Goal: Task Accomplishment & Management: Use online tool/utility

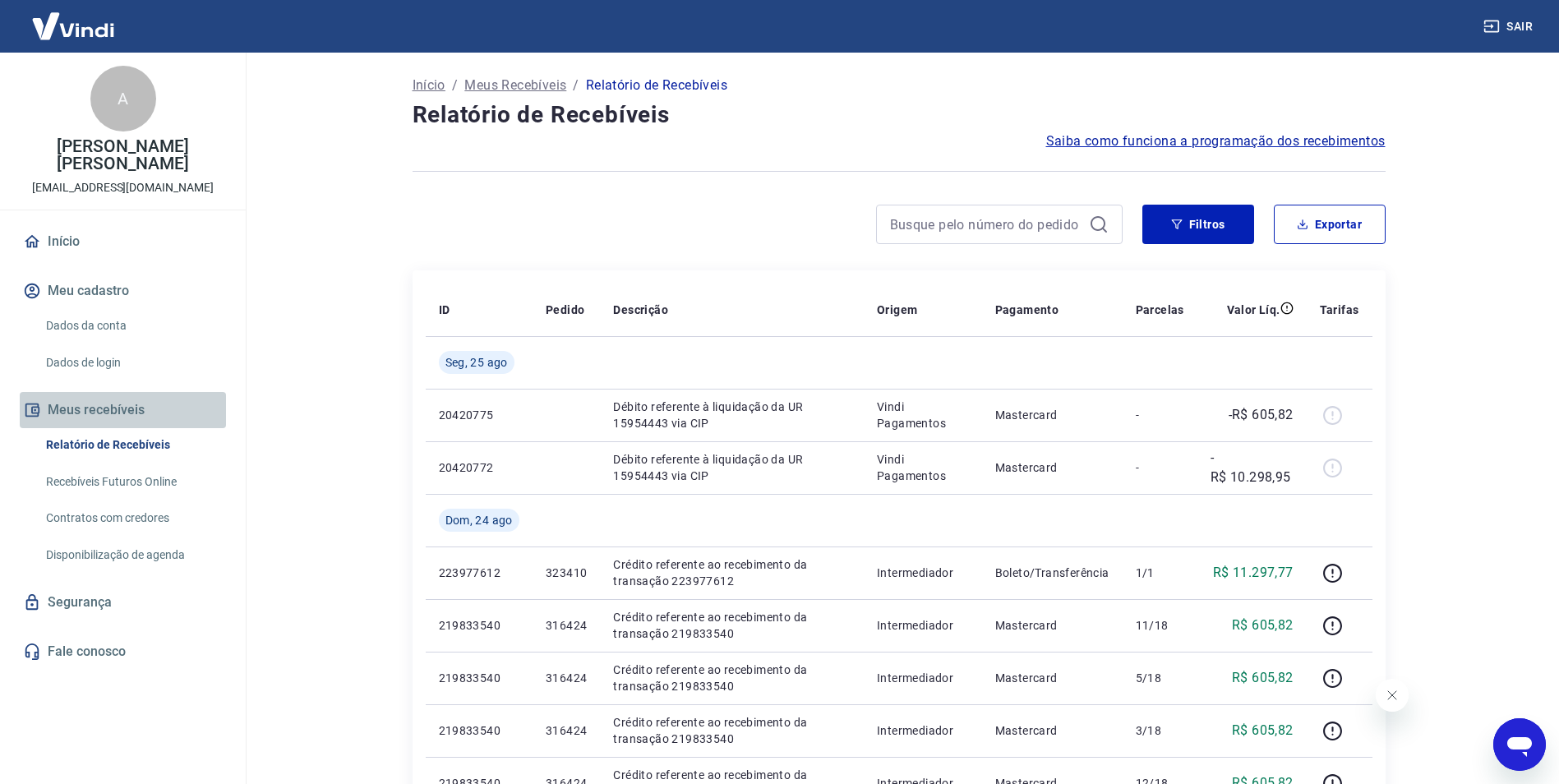
click at [98, 416] on button "Meus recebíveis" at bounding box center [122, 409] width 206 height 36
click at [98, 409] on button "Meus recebíveis" at bounding box center [122, 409] width 206 height 36
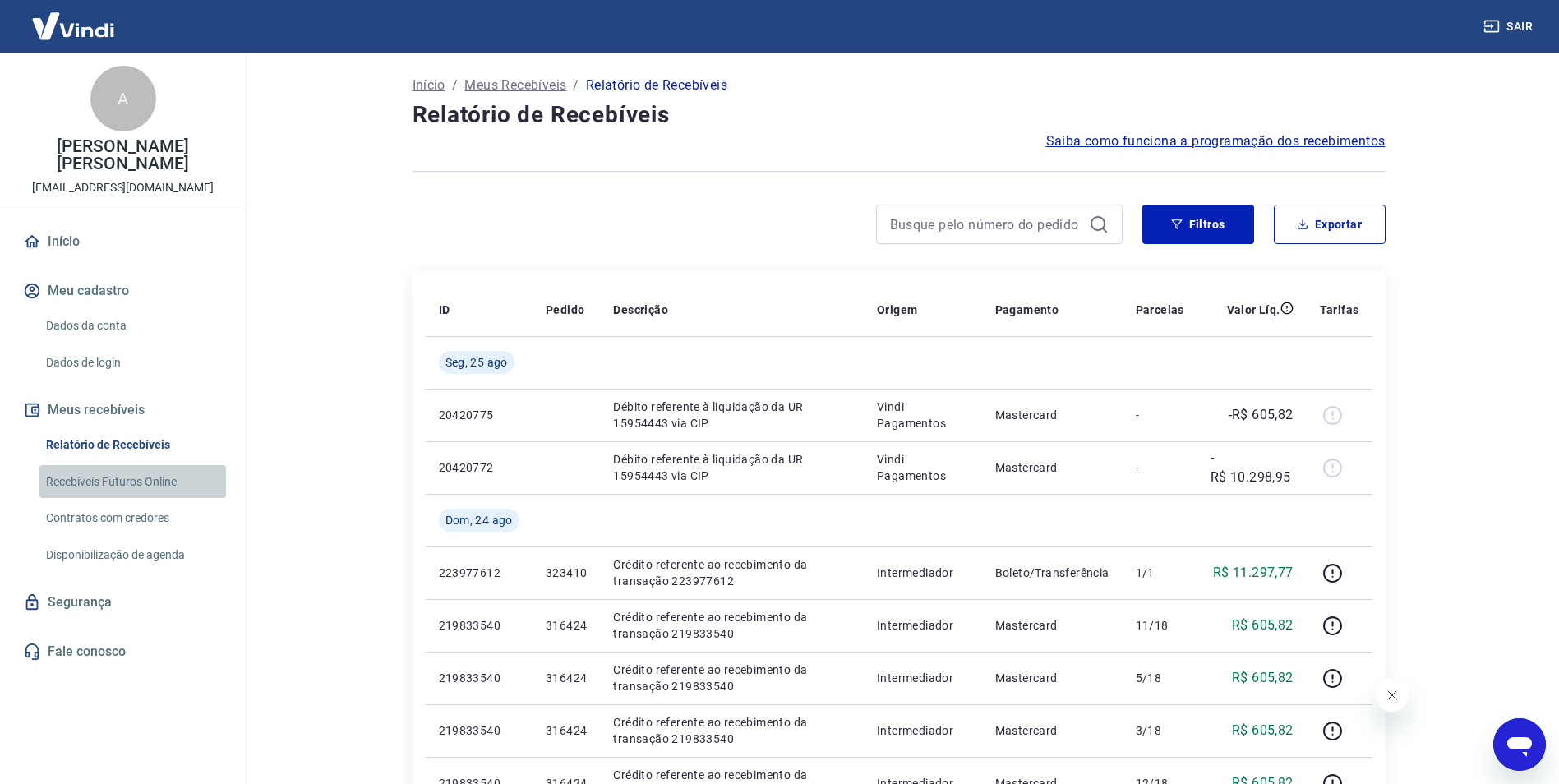
click at [161, 483] on link "Recebíveis Futuros Online" at bounding box center [133, 481] width 187 height 34
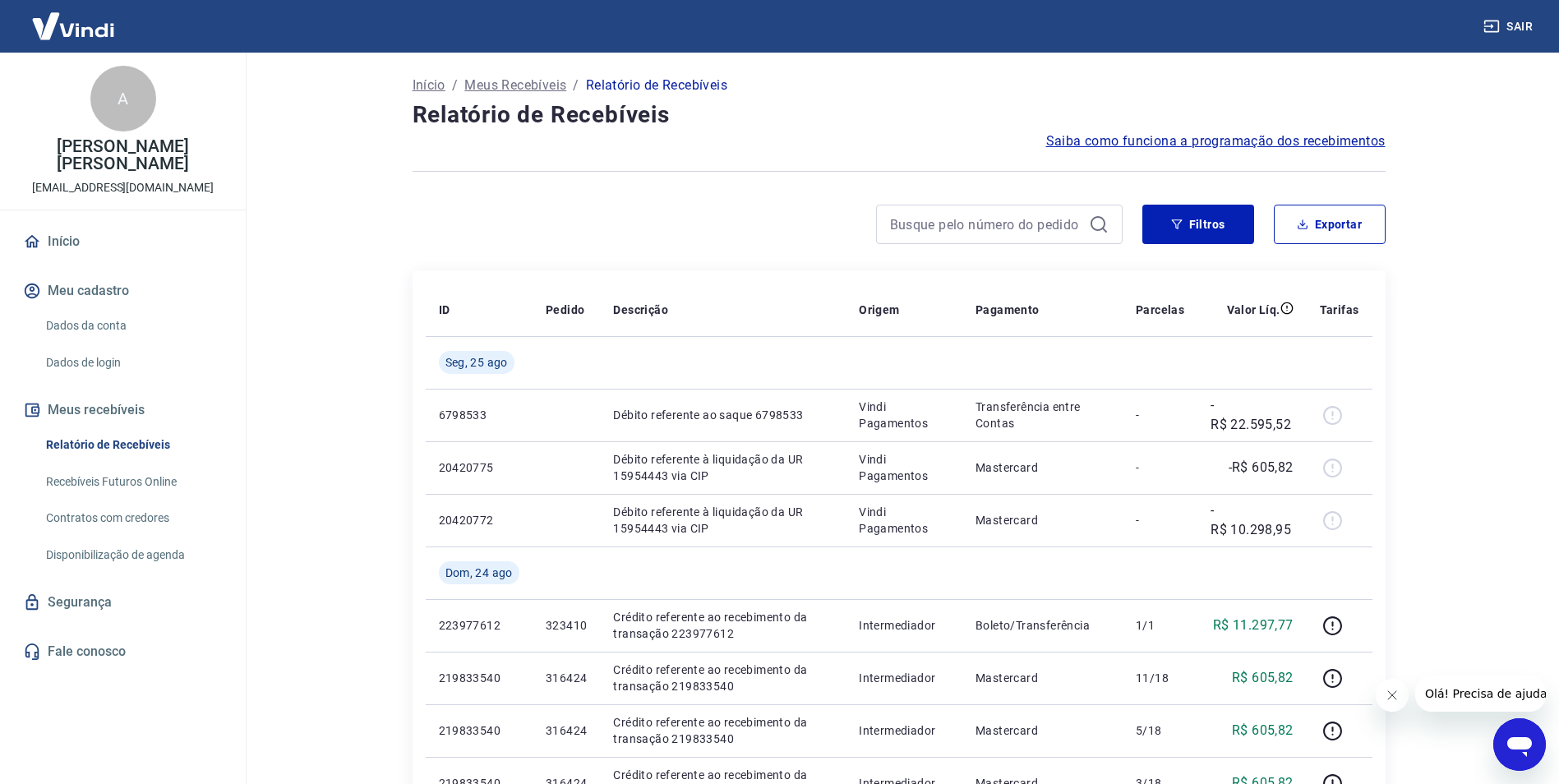
click at [149, 476] on link "Recebíveis Futuros Online" at bounding box center [133, 481] width 187 height 34
